Goal: Transaction & Acquisition: Book appointment/travel/reservation

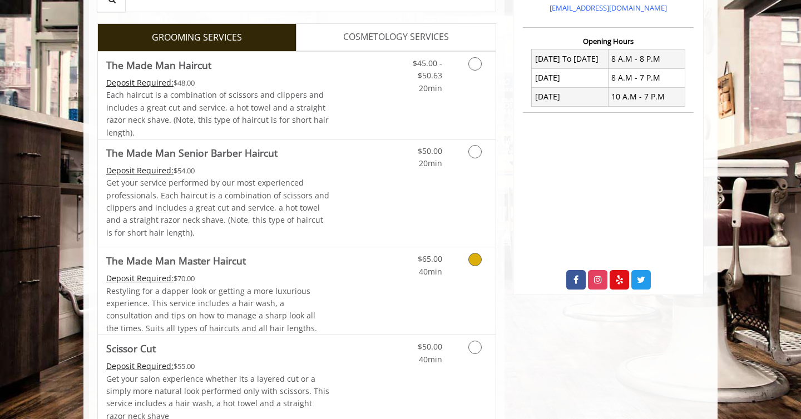
scroll to position [400, 0]
click at [349, 189] on link "Discounted Price" at bounding box center [363, 192] width 66 height 107
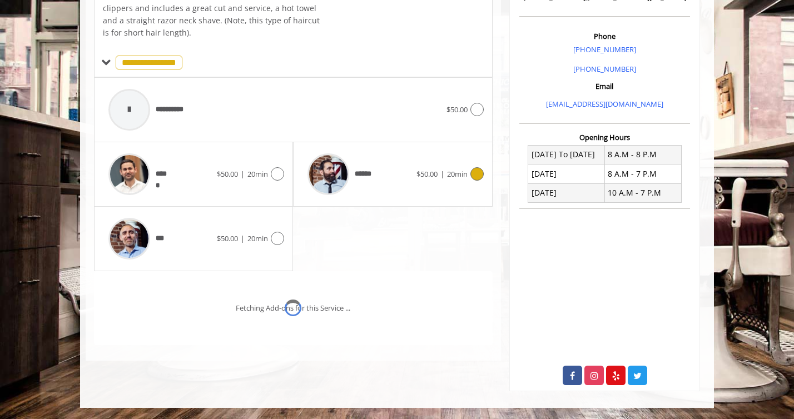
scroll to position [319, 0]
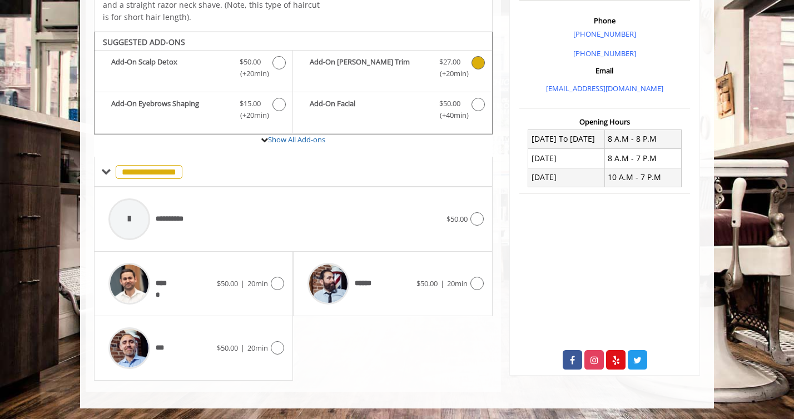
click at [390, 72] on b "Add-On [PERSON_NAME] Trim" at bounding box center [369, 67] width 118 height 23
click at [396, 273] on div "******" at bounding box center [359, 284] width 114 height 53
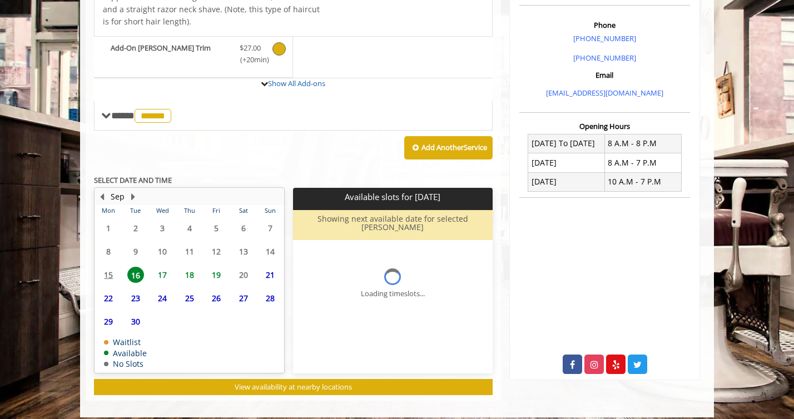
scroll to position [375, 0]
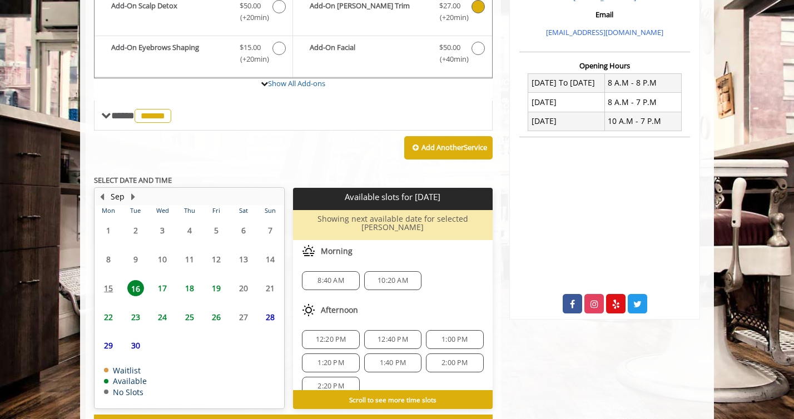
click at [191, 285] on span "18" at bounding box center [189, 288] width 17 height 16
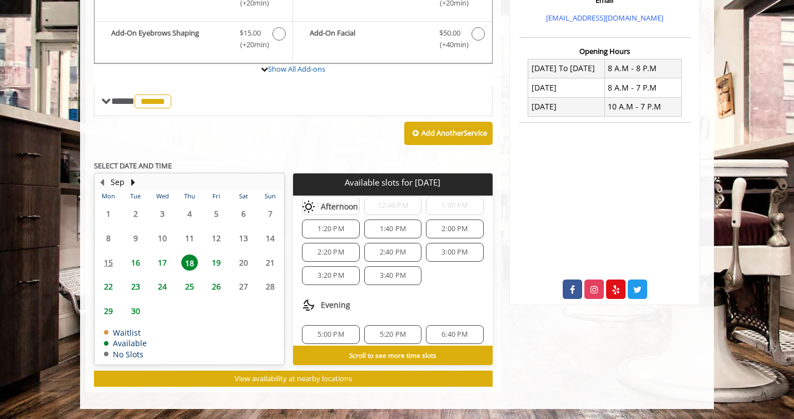
scroll to position [120, 0]
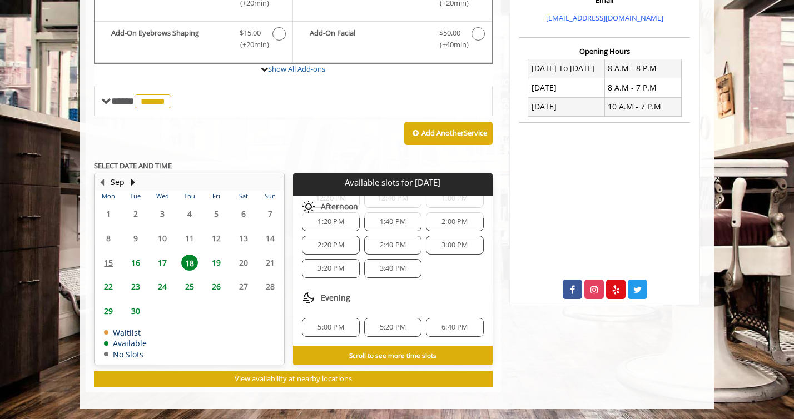
click at [163, 261] on span "17" at bounding box center [162, 263] width 17 height 16
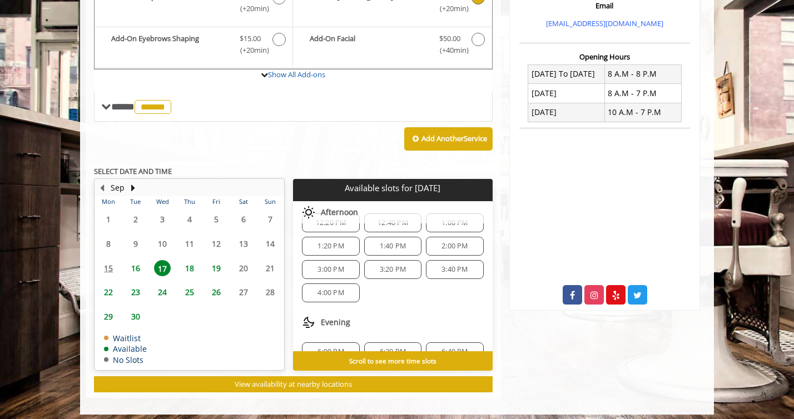
scroll to position [167, 0]
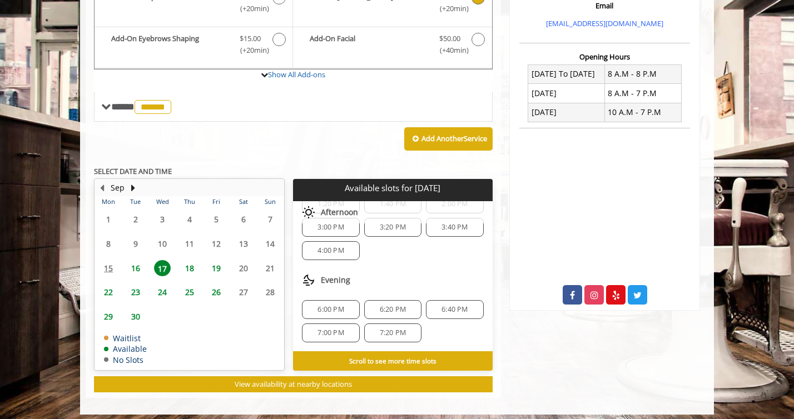
click at [453, 307] on span "6:40 PM" at bounding box center [455, 309] width 26 height 9
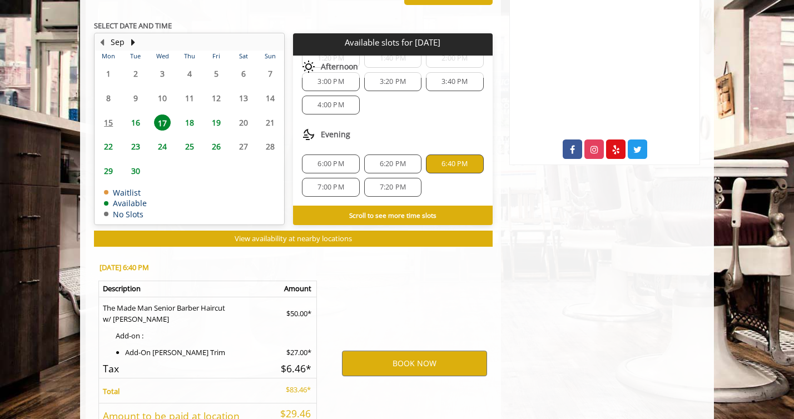
scroll to position [624, 0]
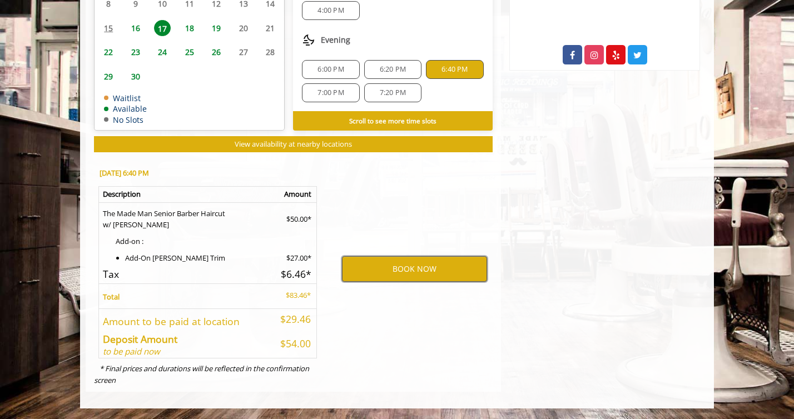
click at [427, 269] on button "BOOK NOW" at bounding box center [414, 269] width 145 height 26
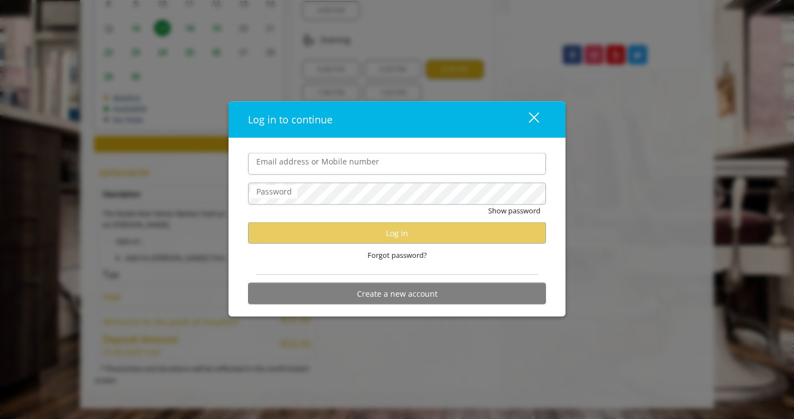
click at [399, 159] on input "Email address or Mobile number" at bounding box center [397, 164] width 298 height 22
type input "**********"
click at [532, 119] on div "close dialog" at bounding box center [534, 117] width 11 height 11
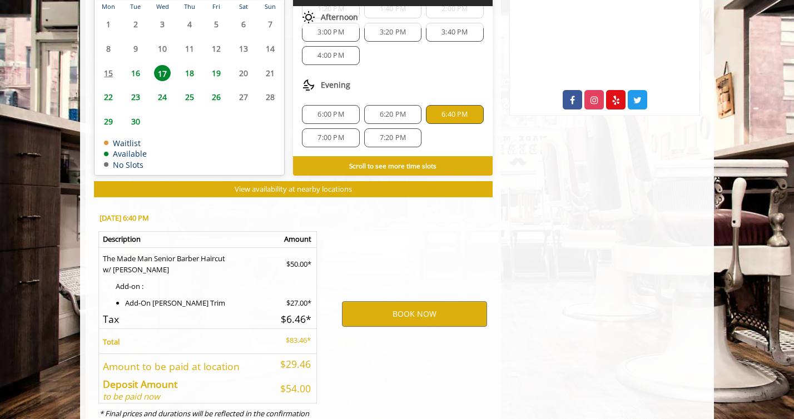
scroll to position [624, 0]
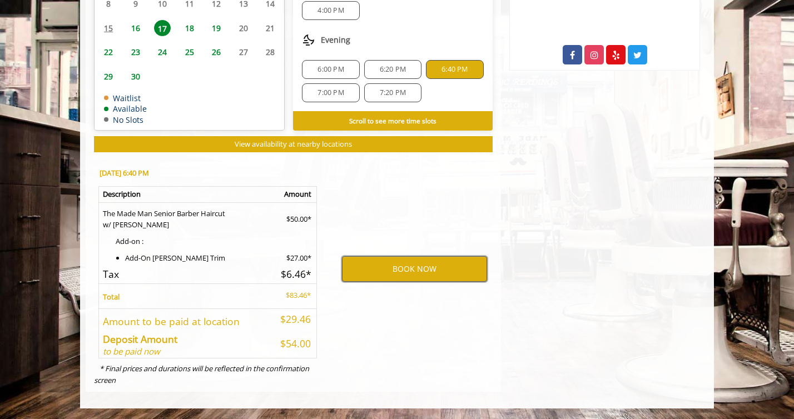
click at [372, 269] on button "BOOK NOW" at bounding box center [414, 269] width 145 height 26
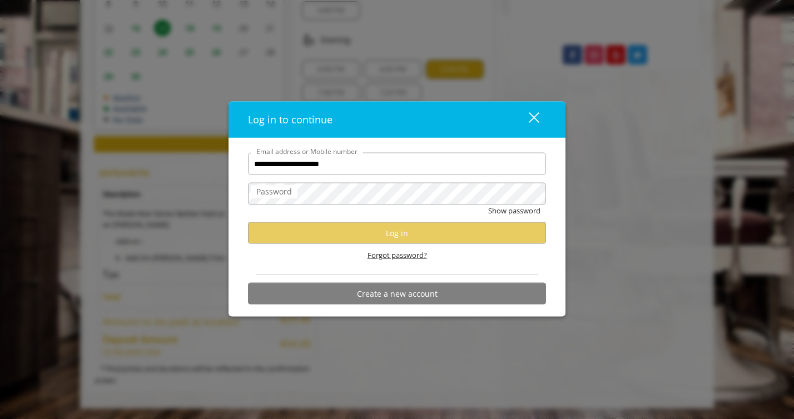
click at [393, 253] on span "Forgot password?" at bounding box center [398, 256] width 60 height 12
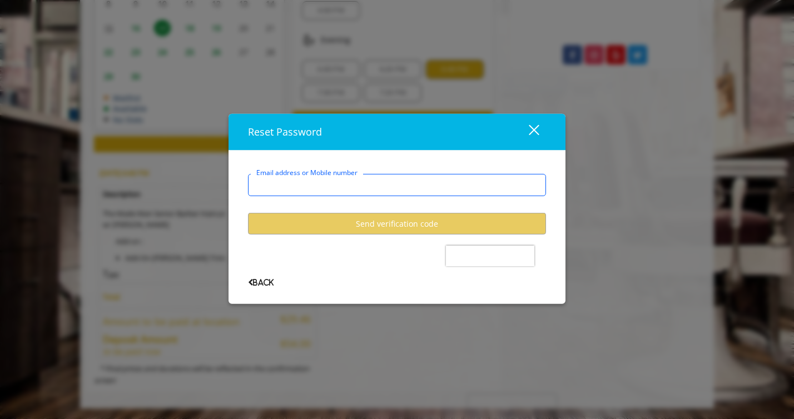
click at [376, 181] on input "Email address or Mobile number" at bounding box center [397, 185] width 298 height 22
type input "**********"
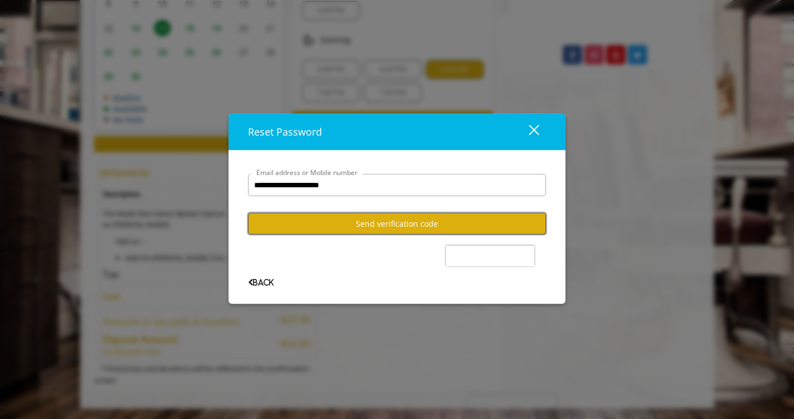
click at [371, 224] on button "Send verification code" at bounding box center [397, 224] width 298 height 22
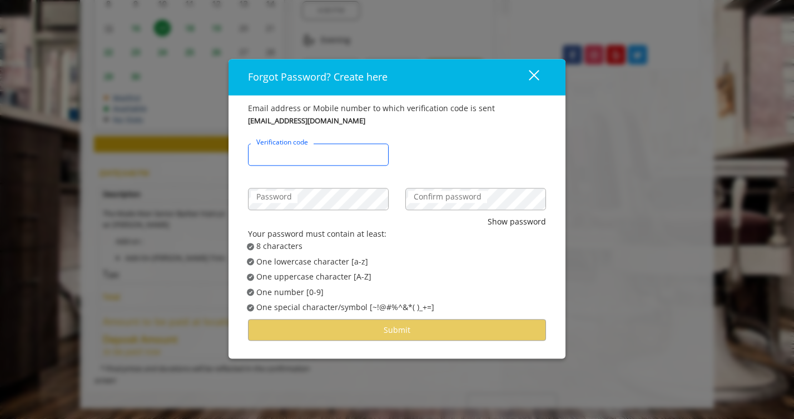
click at [329, 150] on input "Verification code" at bounding box center [318, 155] width 141 height 22
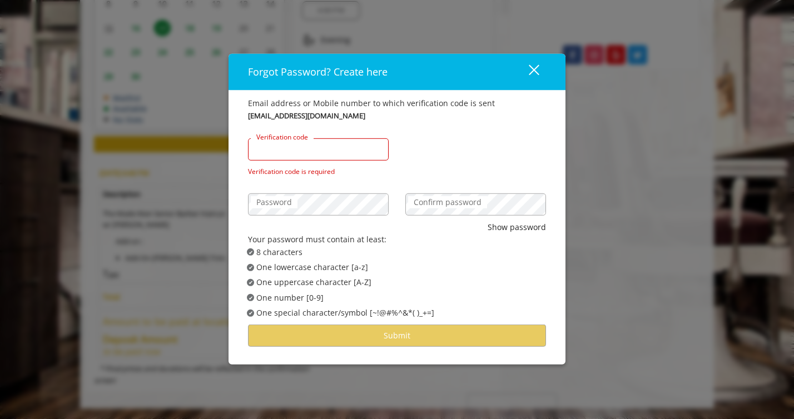
paste input "******"
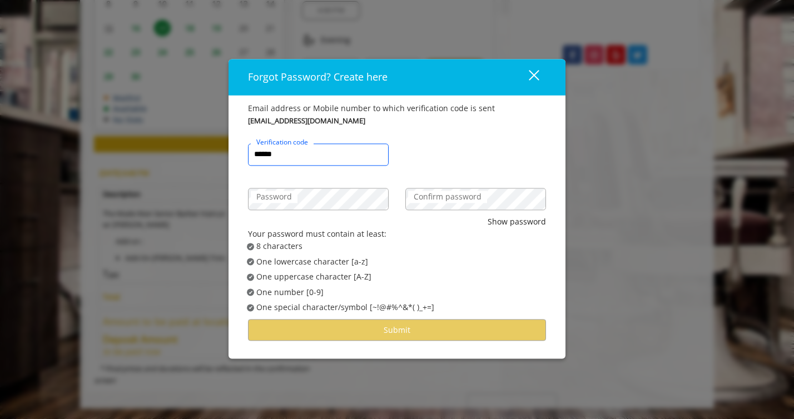
type input "******"
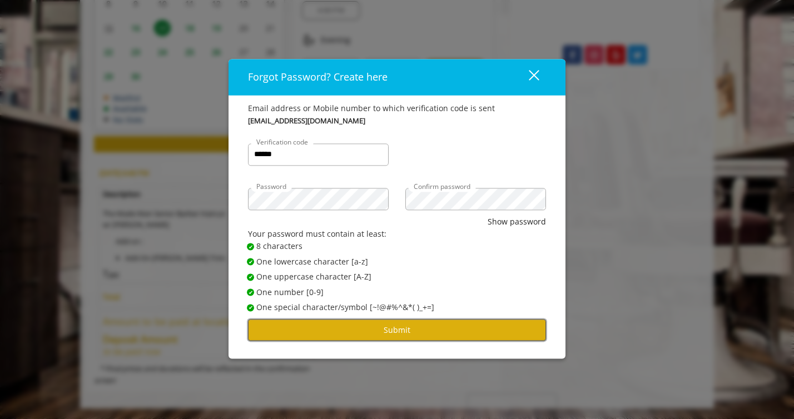
click at [457, 330] on button "Submit" at bounding box center [397, 331] width 298 height 22
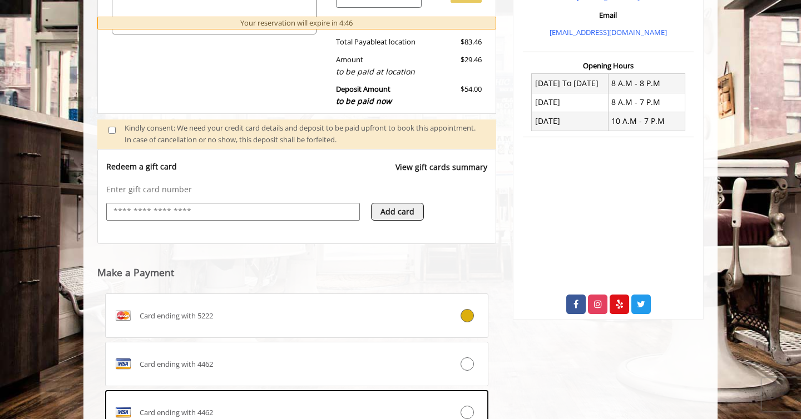
scroll to position [532, 0]
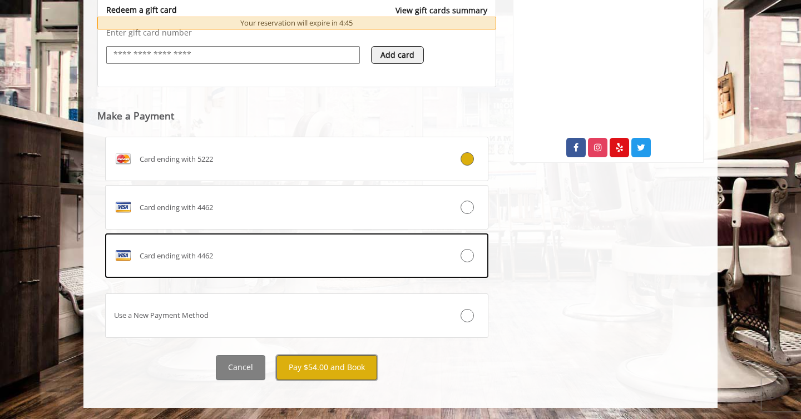
click at [305, 367] on button "Pay $54.00 and Book" at bounding box center [327, 368] width 101 height 25
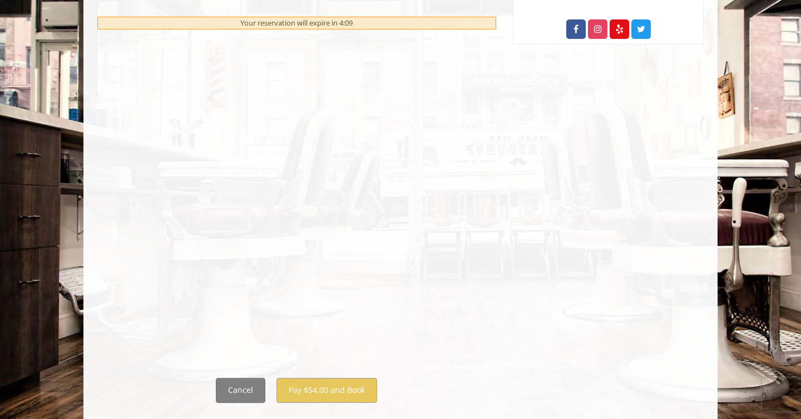
scroll to position [655, 0]
